Goal: Transaction & Acquisition: Purchase product/service

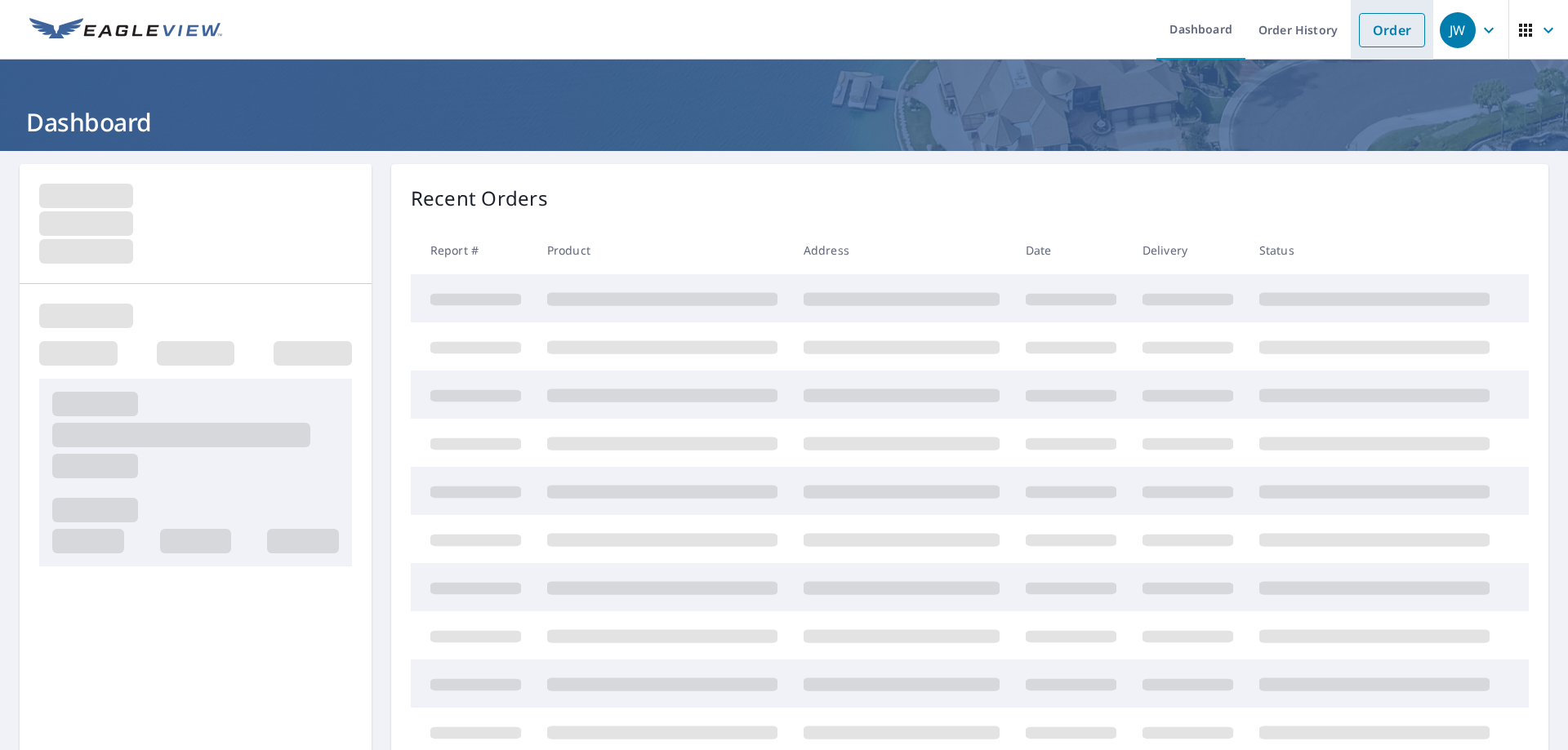
click at [1395, 34] on link "Order" at bounding box center [1392, 30] width 67 height 35
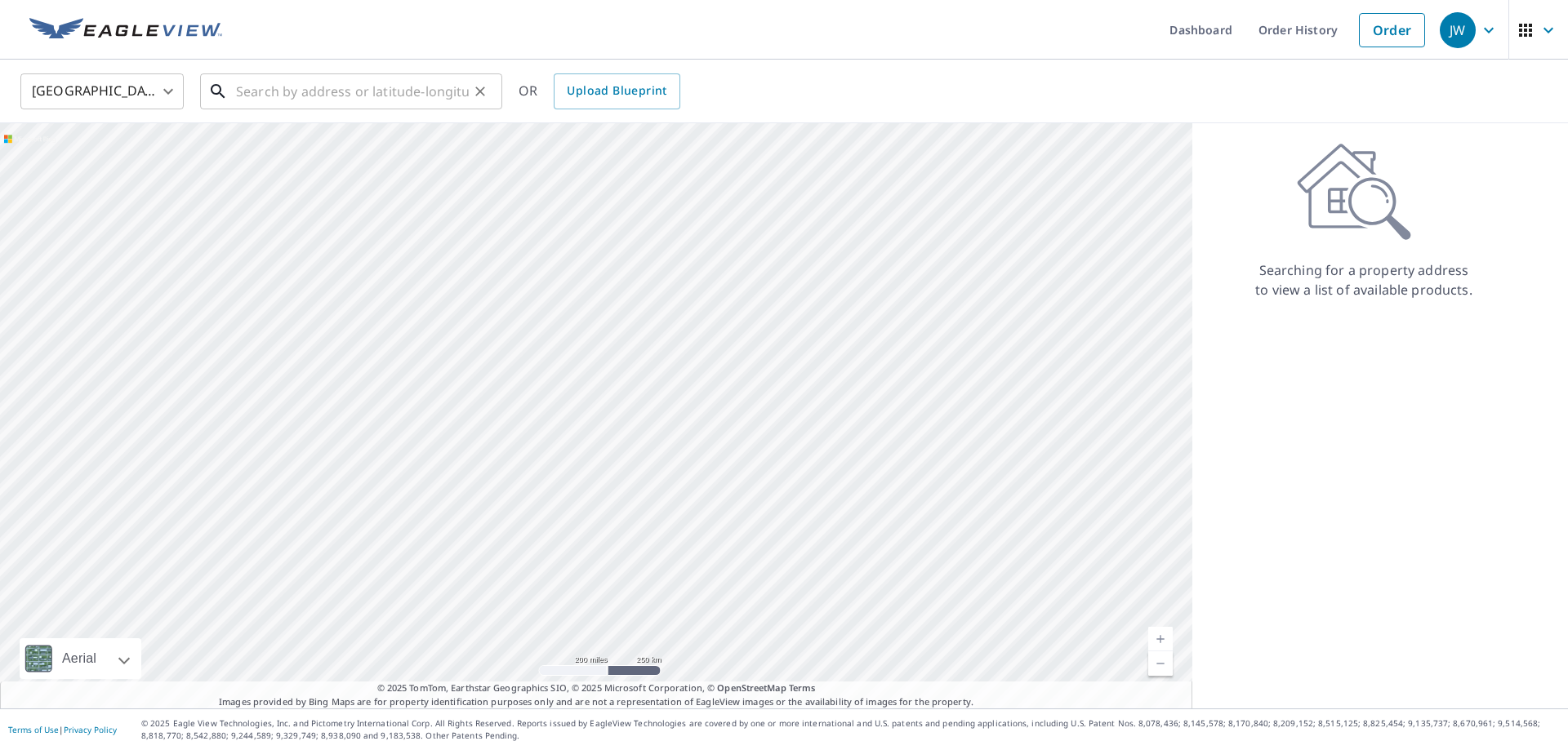
click at [311, 99] on input "text" at bounding box center [353, 91] width 233 height 46
paste input "[STREET_ADDRESS]"
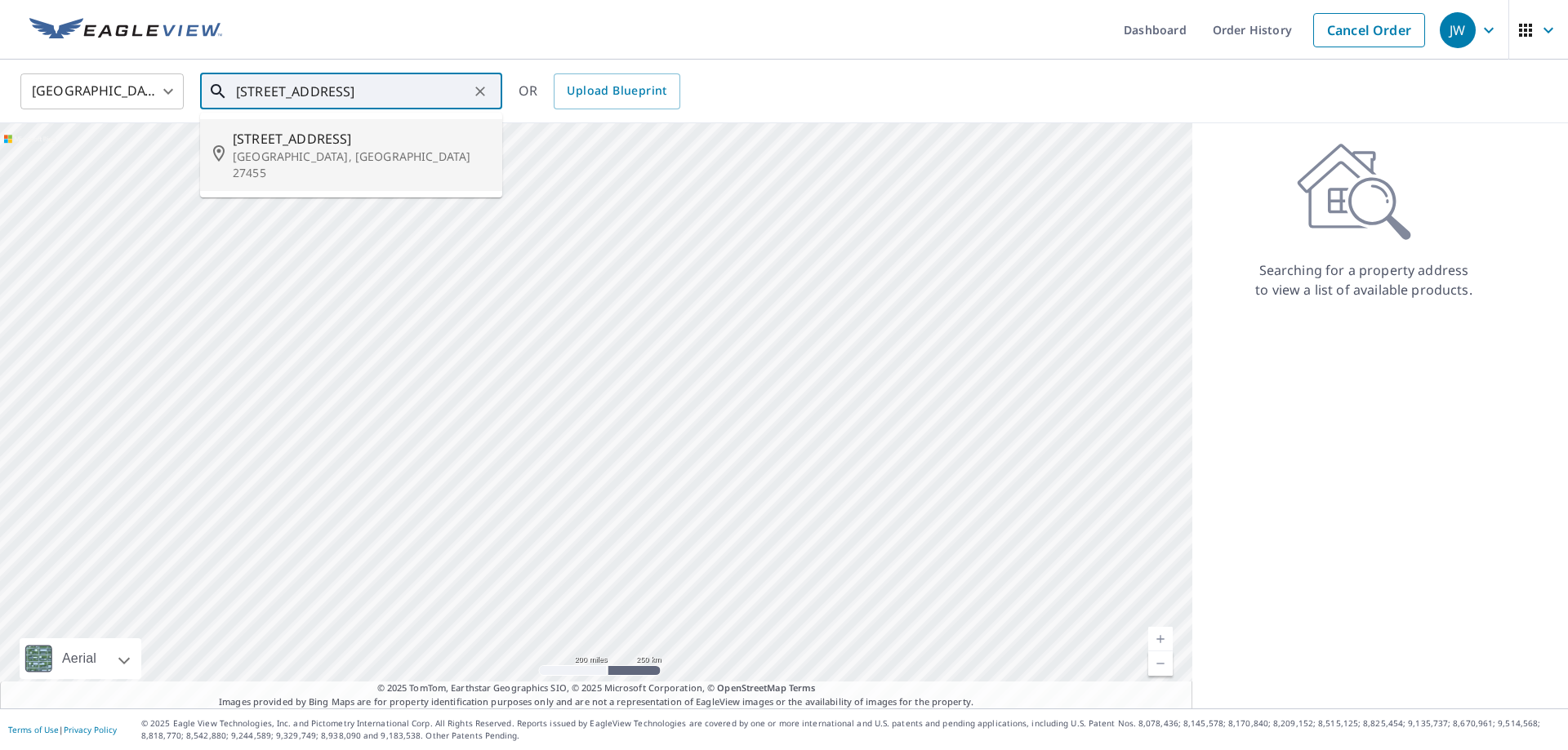
click at [295, 155] on p "[GEOGRAPHIC_DATA], [GEOGRAPHIC_DATA] 27455" at bounding box center [360, 164] width 256 height 33
type input "[STREET_ADDRESS][PERSON_NAME]"
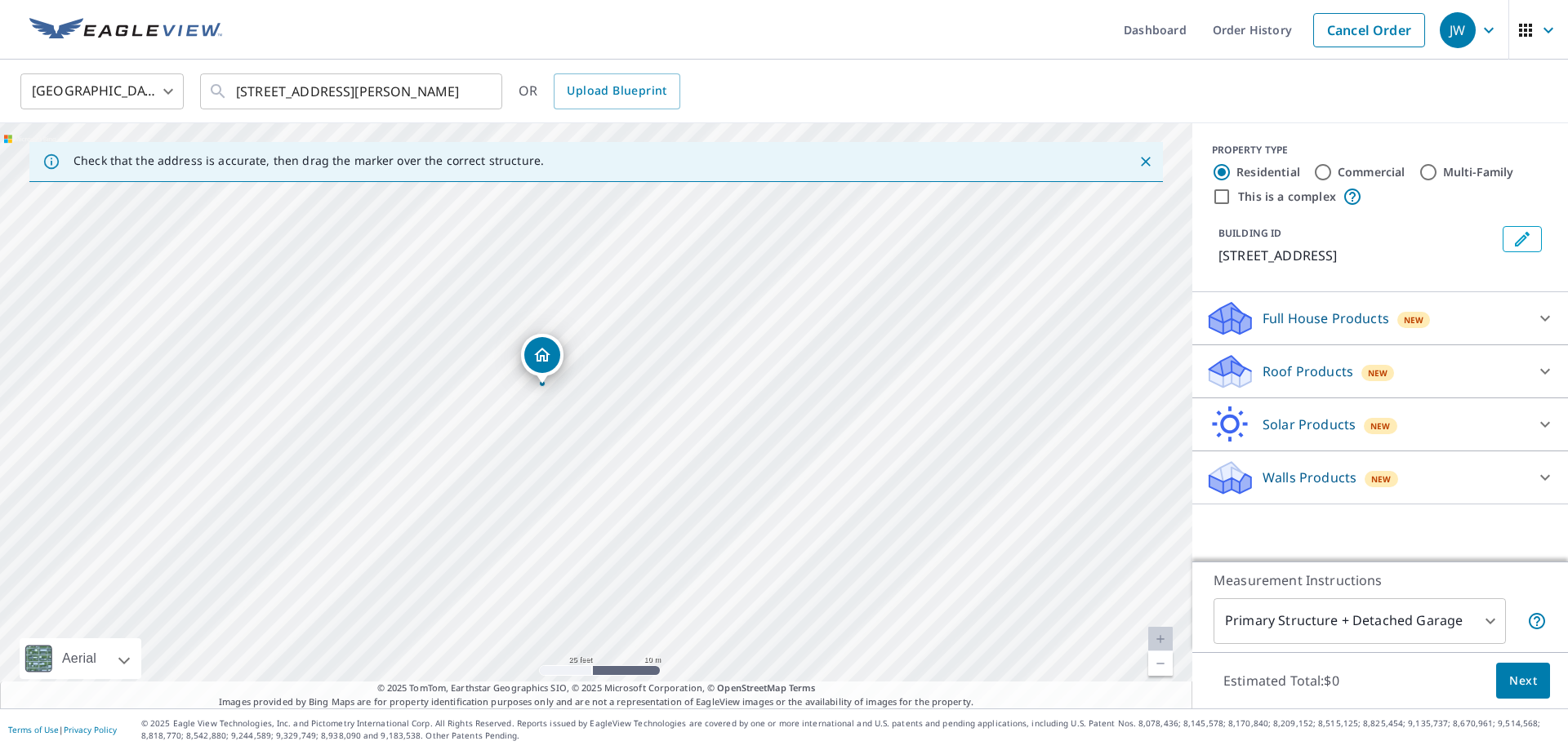
drag, startPoint x: 572, startPoint y: 365, endPoint x: 735, endPoint y: 562, distance: 255.7
click at [735, 562] on div "[STREET_ADDRESS][PERSON_NAME]" at bounding box center [596, 415] width 1192 height 585
drag, startPoint x: 548, startPoint y: 360, endPoint x: 559, endPoint y: 352, distance: 13.6
click at [559, 352] on div "[STREET_ADDRESS][PERSON_NAME]" at bounding box center [596, 415] width 1192 height 585
click at [1308, 365] on p "Roof Products" at bounding box center [1307, 371] width 91 height 20
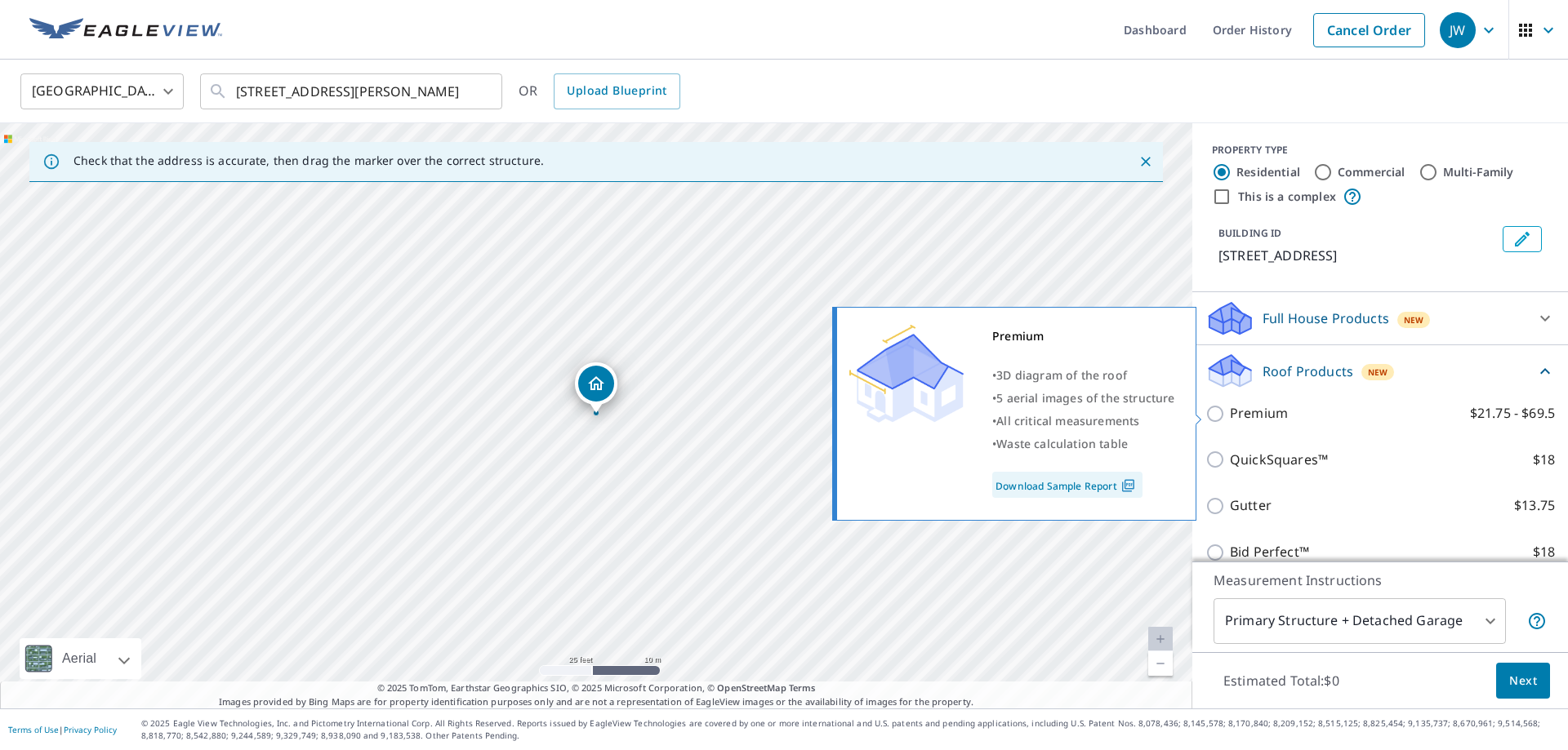
click at [1215, 412] on input "Premium $21.75 - $69.5" at bounding box center [1217, 413] width 24 height 20
checkbox input "true"
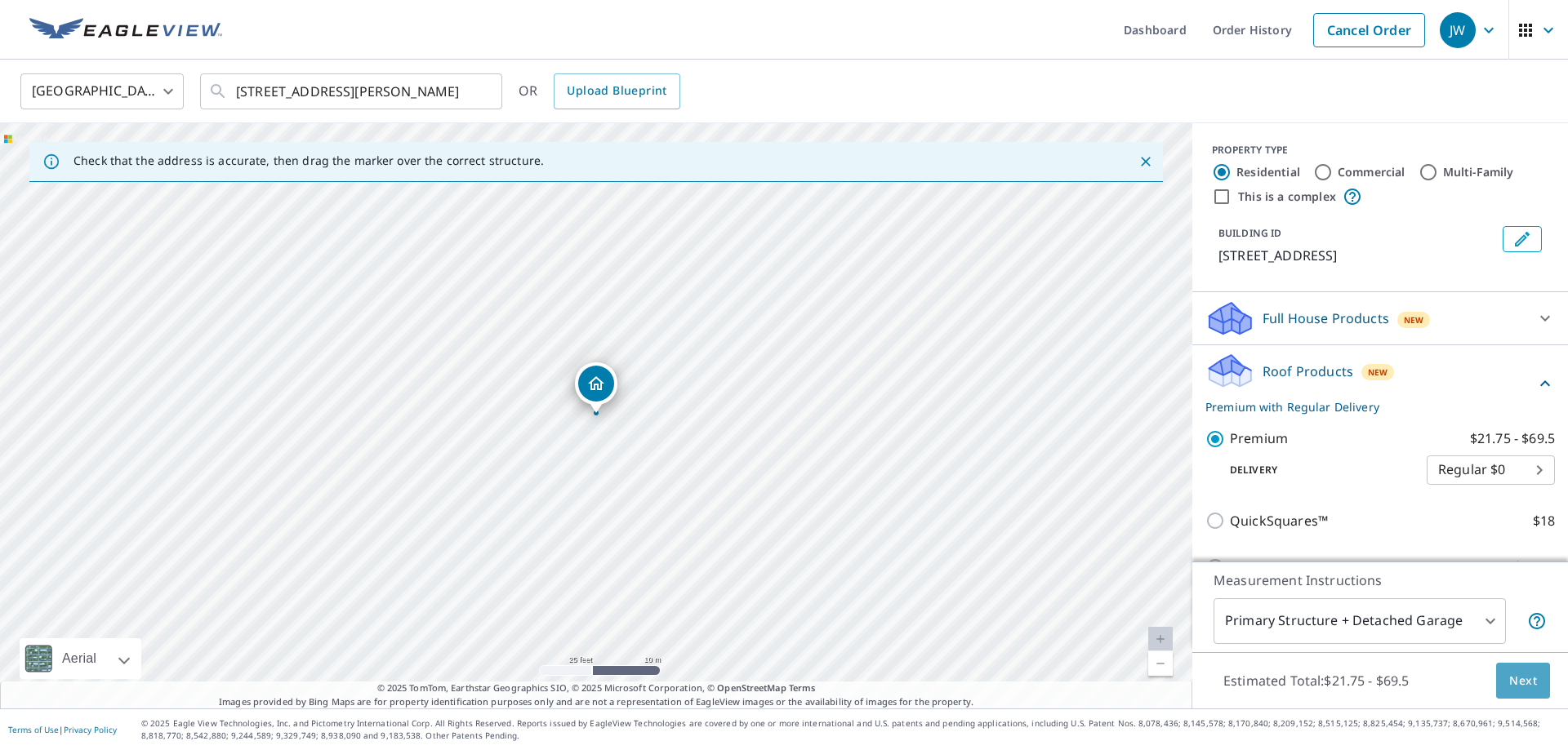
click at [1523, 673] on span "Next" at bounding box center [1523, 682] width 28 height 21
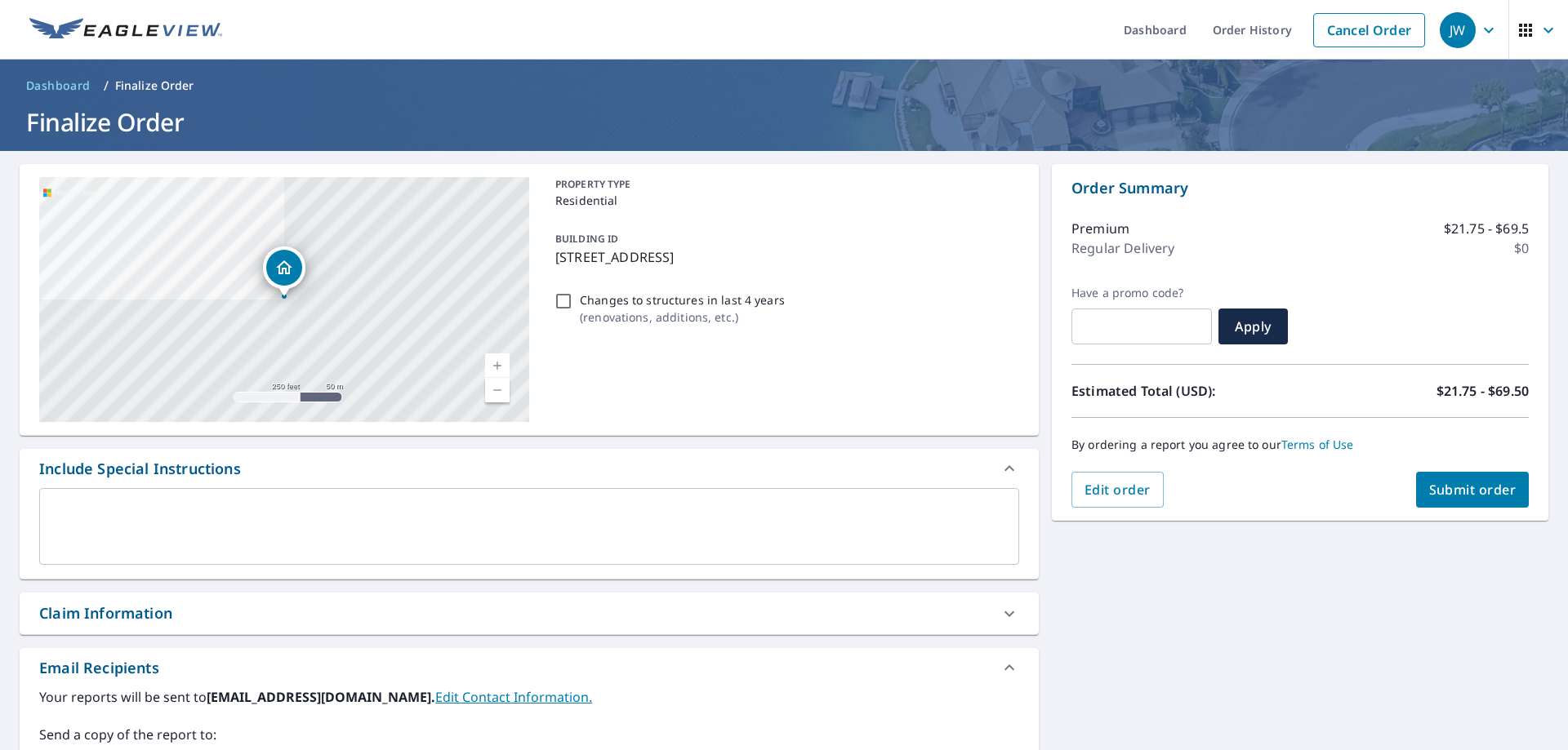
scroll to position [289, 0]
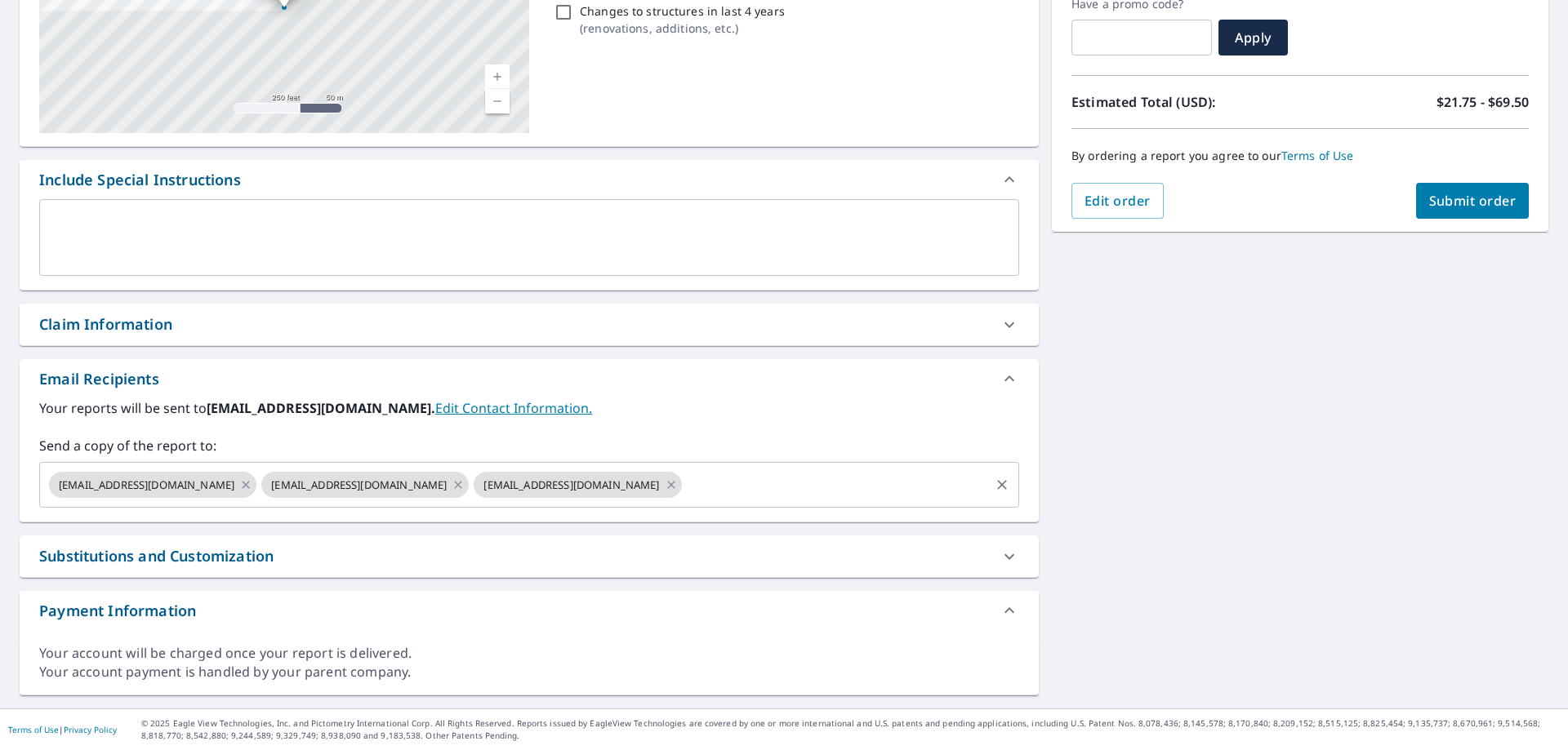
drag, startPoint x: 639, startPoint y: 464, endPoint x: 641, endPoint y: 476, distance: 12.2
click at [639, 465] on div "Send a copy of the report to: [EMAIL_ADDRESS][DOMAIN_NAME] [EMAIL_ADDRESS][DOMA…" at bounding box center [529, 472] width 980 height 72
click at [685, 483] on input "text" at bounding box center [836, 485] width 303 height 31
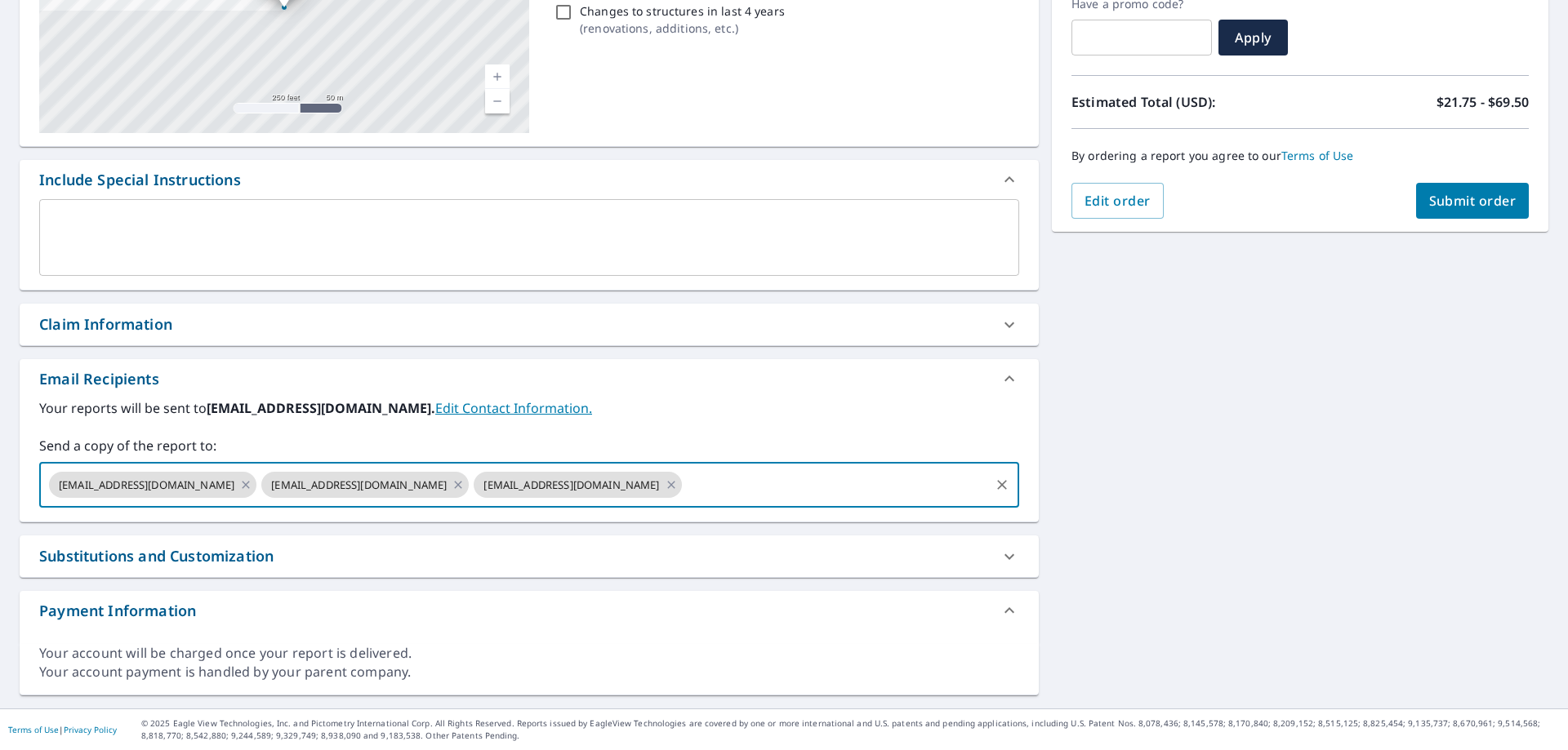
paste input "[EMAIL_ADDRESS][DOMAIN_NAME]"
type input "[EMAIL_ADDRESS][DOMAIN_NAME]"
click at [1447, 199] on span "Submit order" at bounding box center [1472, 201] width 87 height 18
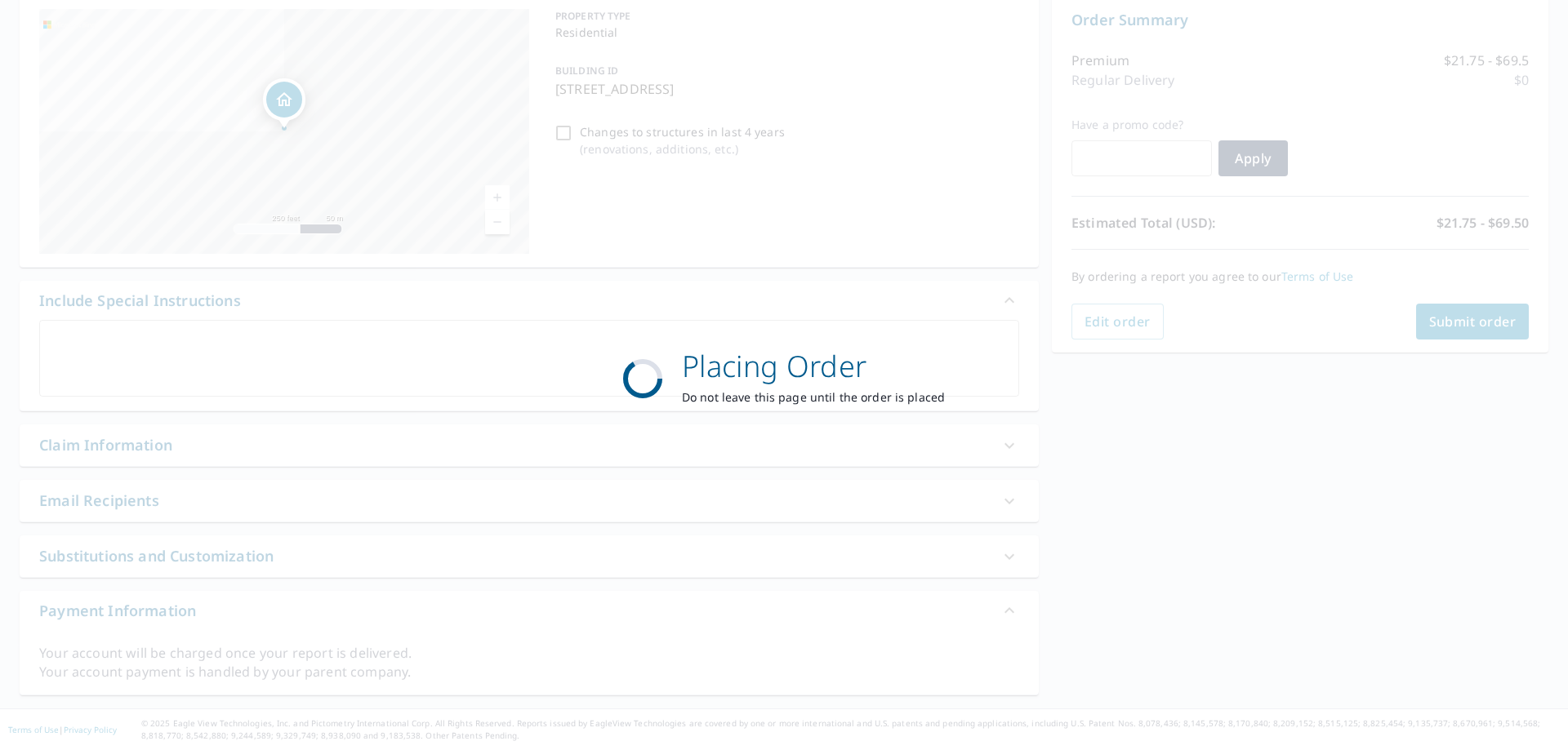
scroll to position [168, 0]
